Goal: Find contact information: Find contact information

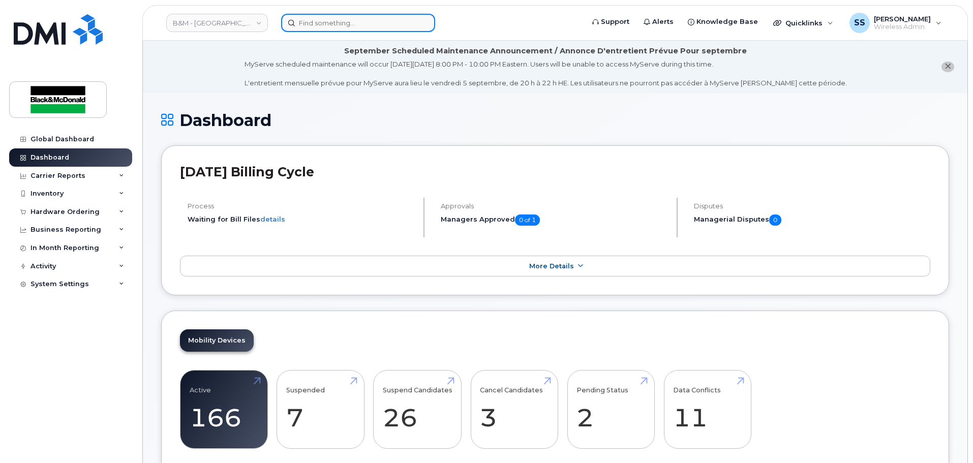
click at [317, 27] on input at bounding box center [358, 23] width 154 height 18
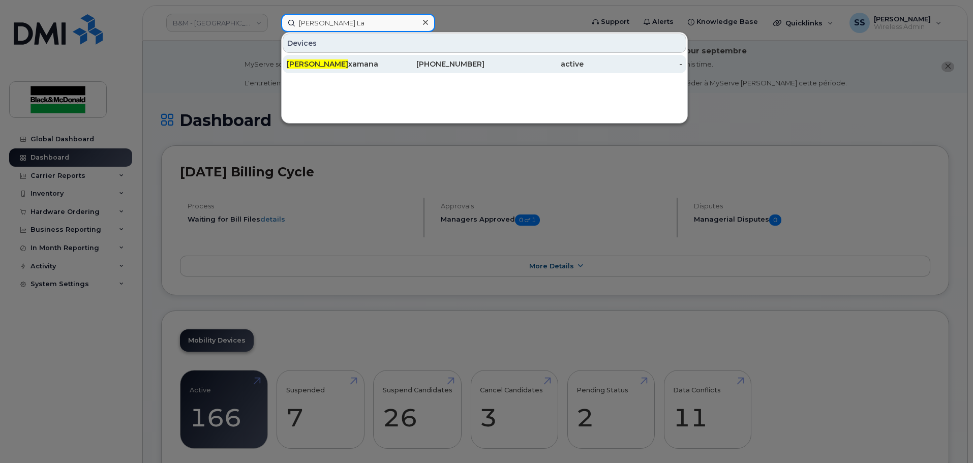
type input "[PERSON_NAME] La"
click at [398, 69] on div "[PHONE_NUMBER]" at bounding box center [435, 64] width 99 height 18
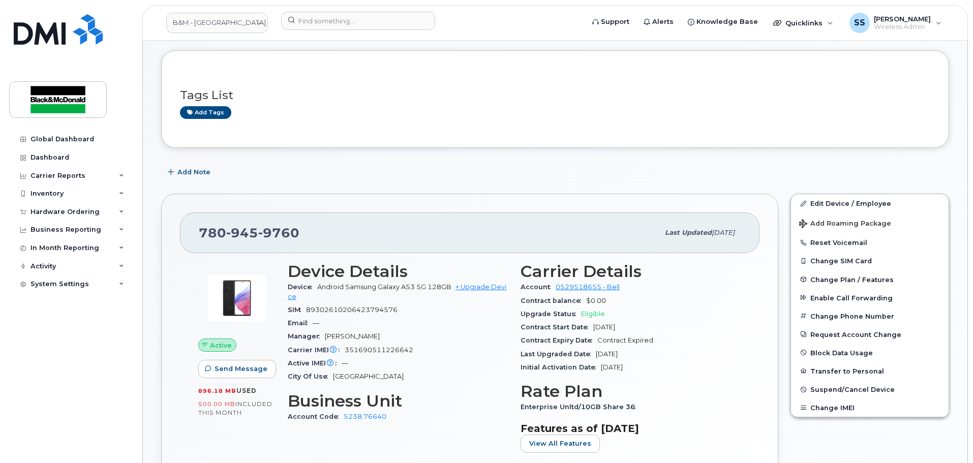
scroll to position [203, 0]
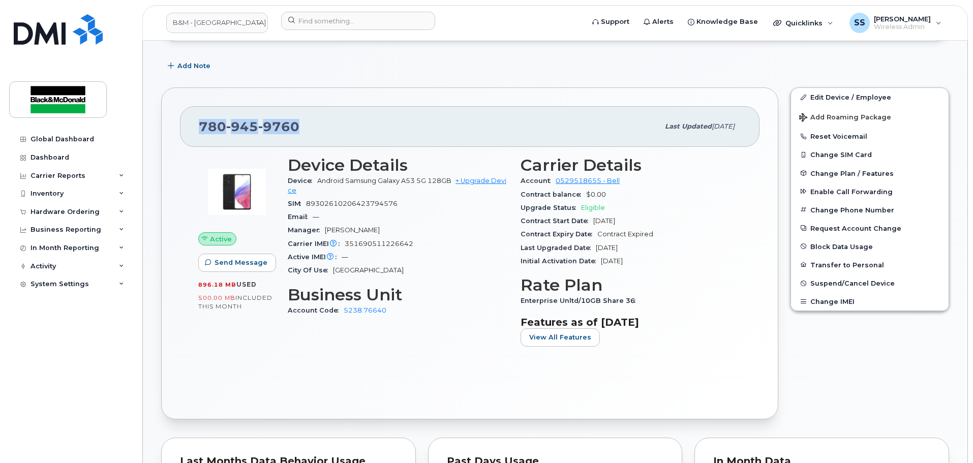
drag, startPoint x: 309, startPoint y: 127, endPoint x: 198, endPoint y: 126, distance: 111.4
click at [198, 126] on div "780 945 9760 Last updated Sep 03, 2025" at bounding box center [470, 126] width 580 height 41
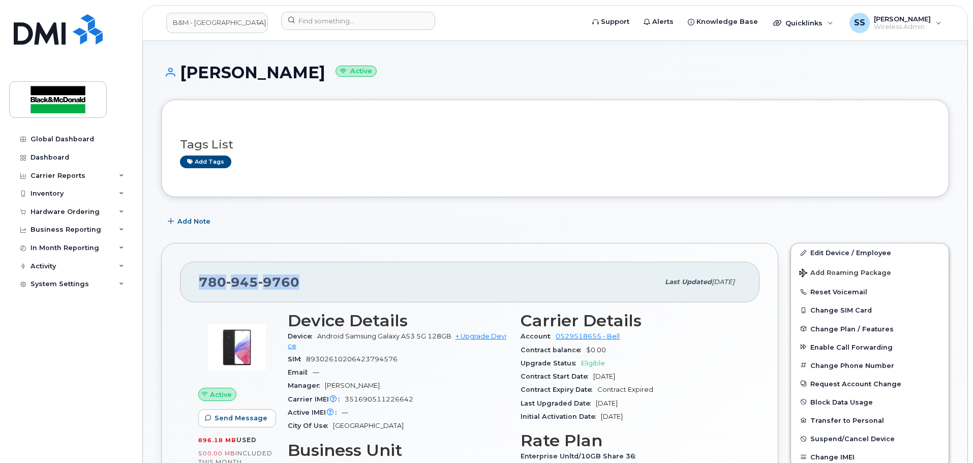
scroll to position [0, 0]
